Goal: Obtain resource: Obtain resource

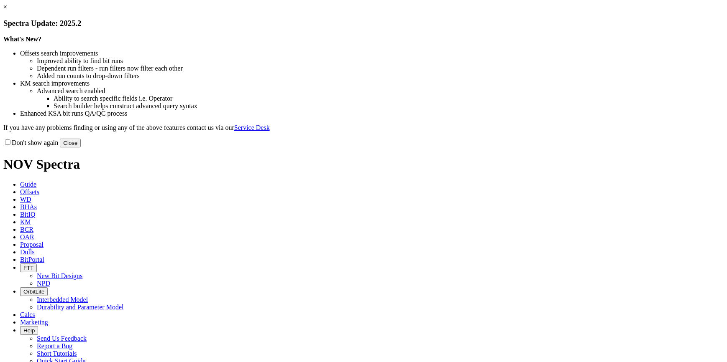
click at [81, 148] on button "Close" at bounding box center [70, 143] width 21 height 9
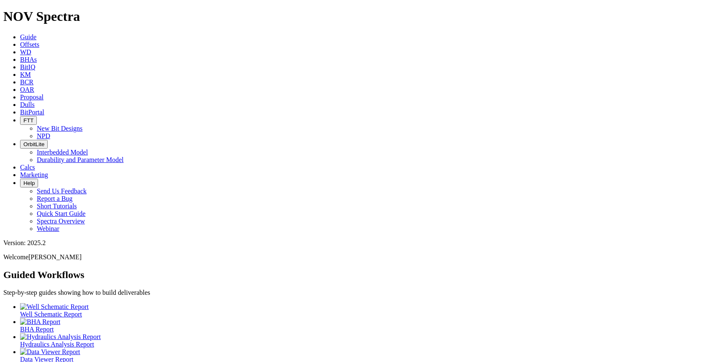
click at [39, 41] on span "Offsets" at bounding box center [29, 44] width 19 height 7
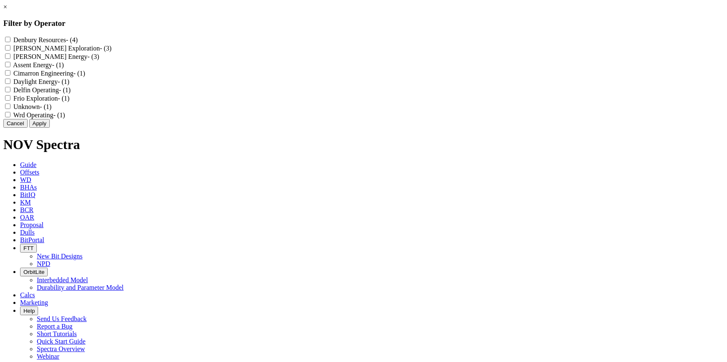
click at [59, 128] on div "× Filter by Operator Denbury Resources - (4) [PERSON_NAME] Exploration - (3) [P…" at bounding box center [363, 65] width 720 height 125
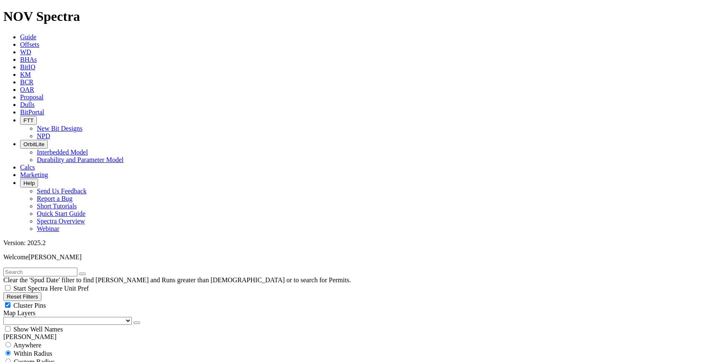
type input "[DATE]"
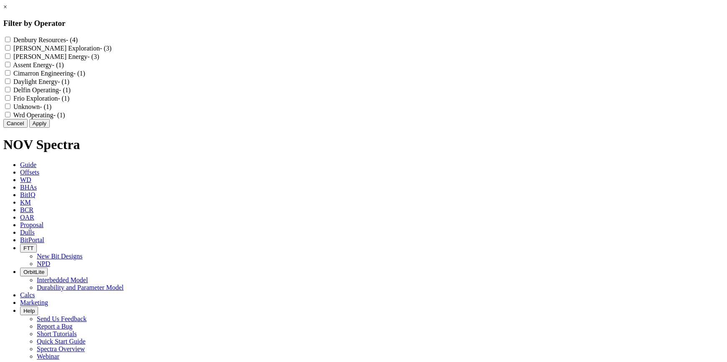
click at [56, 128] on div "× Filter by Operator Denbury Resources - (4) [PERSON_NAME] Exploration - (3) [P…" at bounding box center [363, 65] width 720 height 125
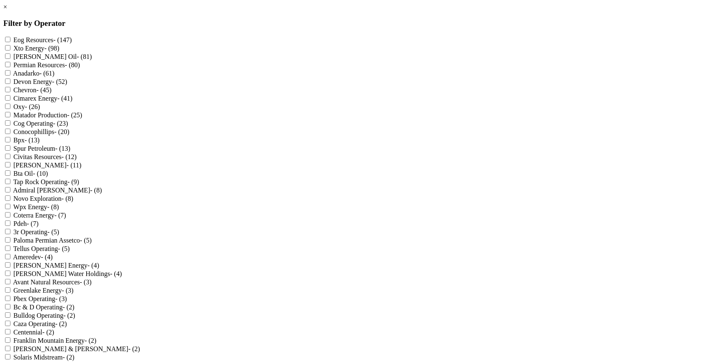
click at [10, 51] on Energy "Xto Energy - (98)" at bounding box center [7, 47] width 5 height 5
checkbox Energy "true"
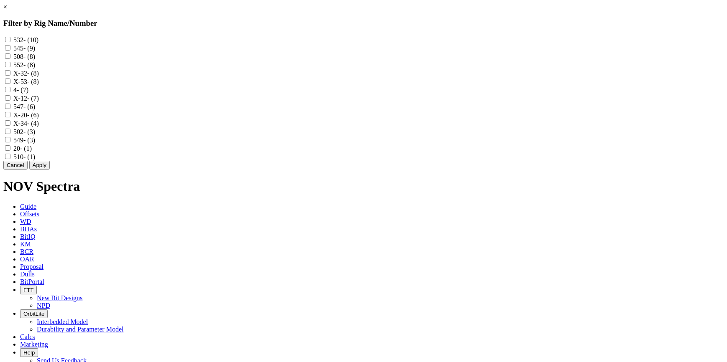
click at [35, 144] on label "549 - (3)" at bounding box center [24, 140] width 22 height 7
click at [10, 143] on input "549 - (3)" at bounding box center [7, 139] width 5 height 5
checkbox input "true"
click at [50, 170] on button "Apply" at bounding box center [39, 165] width 20 height 9
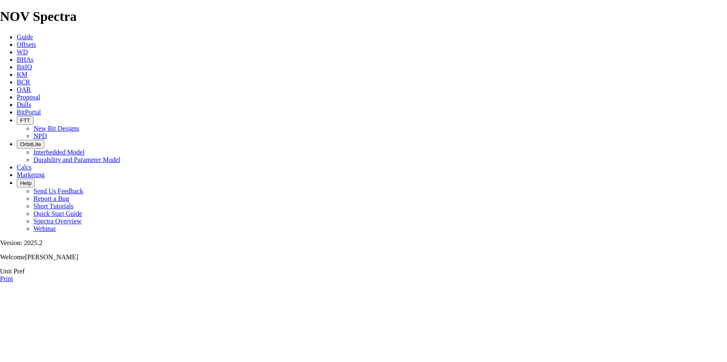
click at [393, 268] on div "Unit Pref Print" at bounding box center [363, 275] width 727 height 15
click at [13, 276] on link "Print" at bounding box center [6, 279] width 13 height 7
